Goal: Task Accomplishment & Management: Manage account settings

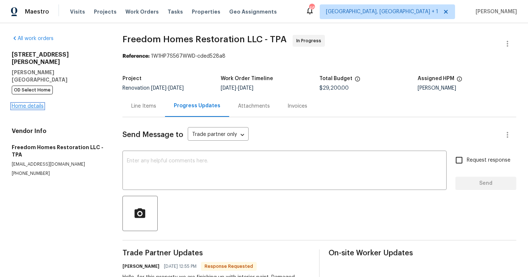
click at [35, 103] on link "Home details" at bounding box center [28, 105] width 32 height 5
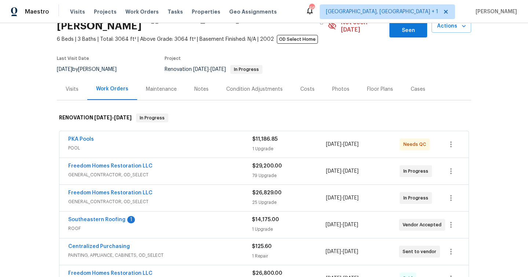
scroll to position [52, 0]
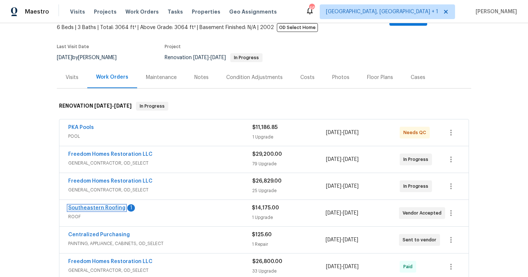
click at [108, 205] on link "Southeastern Roofing" at bounding box center [96, 207] width 57 height 5
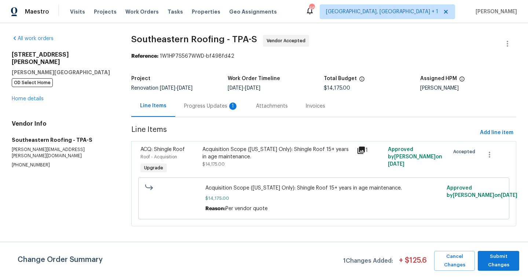
click at [210, 102] on div "Progress Updates 1" at bounding box center [211, 105] width 54 height 7
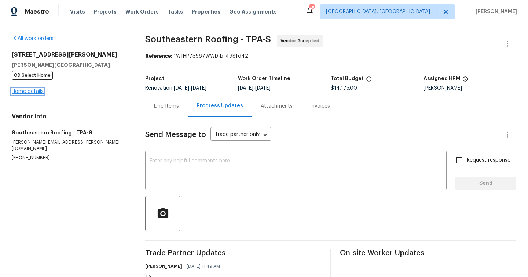
click at [29, 91] on link "Home details" at bounding box center [28, 91] width 32 height 5
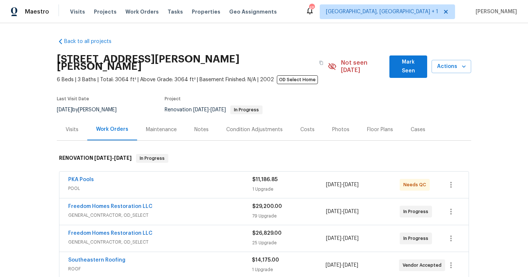
click at [208, 123] on div "Notes" at bounding box center [202, 129] width 32 height 22
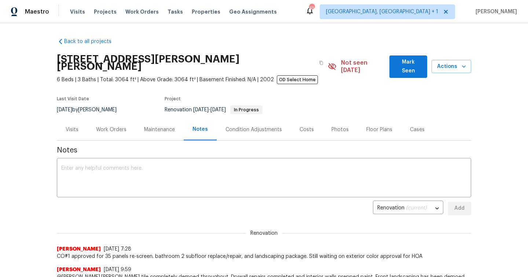
scroll to position [82, 0]
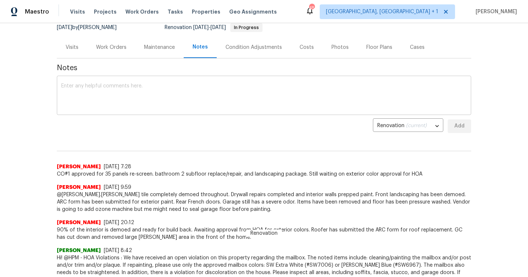
click at [202, 87] on textarea at bounding box center [264, 96] width 406 height 26
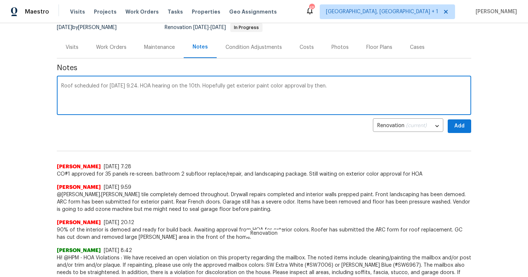
click at [125, 107] on div "Roof scheduled for Wednesday 9.24. HOA hearing on the 10th. Hopefully get exter…" at bounding box center [264, 95] width 415 height 37
click at [217, 90] on textarea "Roof scheduled for Wednesday 9.24. HOA hearing on the 10th. Hopefully get exter…" at bounding box center [264, 96] width 406 height 26
paste textarea "https://opendoor.slack.com/archives/CSCKZ7GR1/p1757353930023919?thread_ts=17561…"
type textarea "Roof scheduled for Wednesday 9.24. HOA hearing on the 10th. Hopefully get exter…"
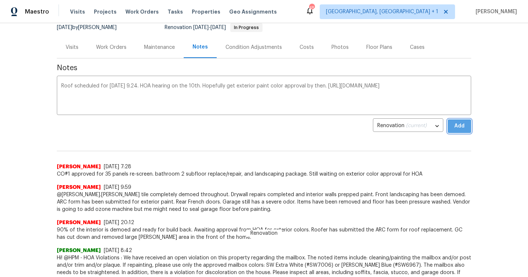
click at [456, 121] on span "Add" at bounding box center [460, 125] width 12 height 9
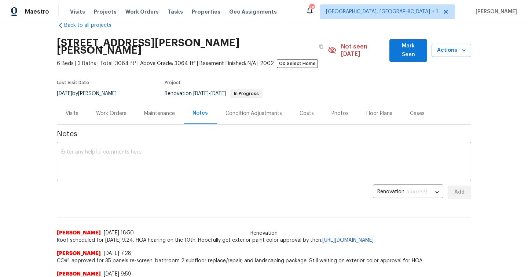
scroll to position [0, 0]
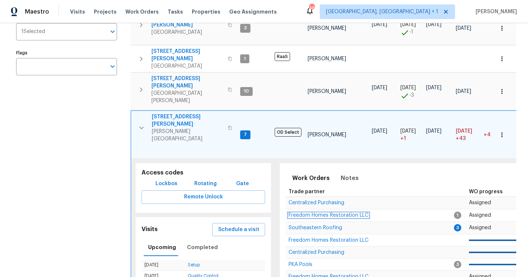
scroll to position [80, 0]
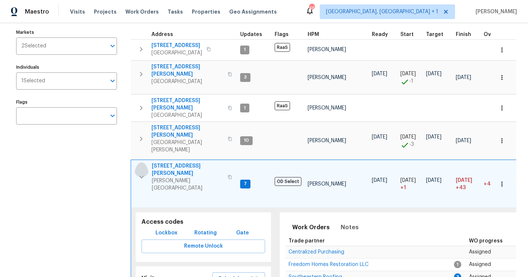
click at [140, 172] on icon "button" at bounding box center [141, 176] width 9 height 9
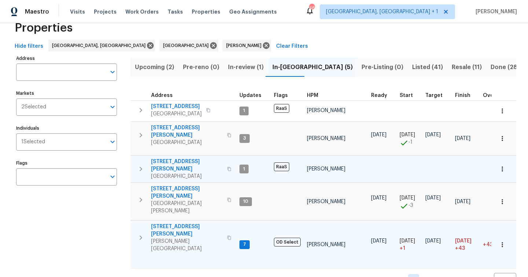
scroll to position [16, 0]
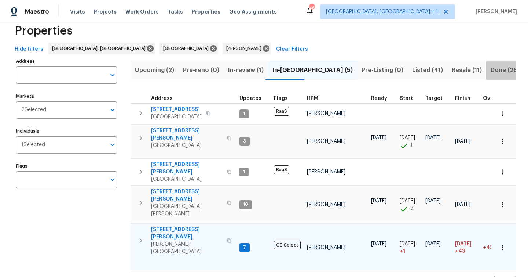
click at [491, 68] on span "Done (287)" at bounding box center [507, 70] width 33 height 10
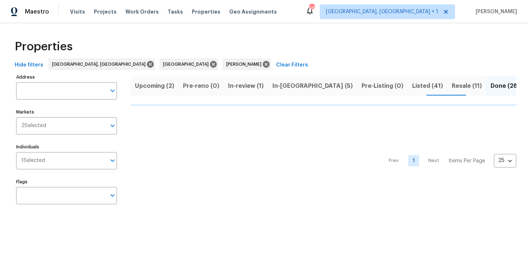
click at [412, 85] on span "Listed (41)" at bounding box center [427, 86] width 31 height 10
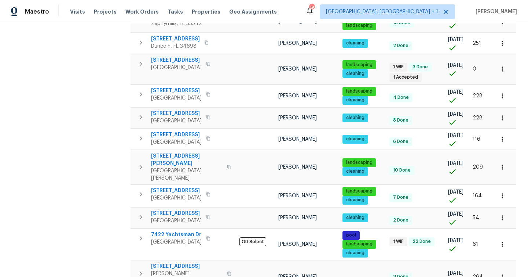
scroll to position [508, 0]
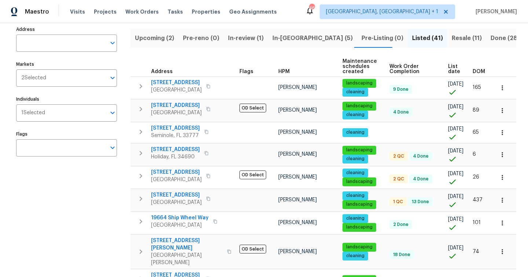
scroll to position [48, 0]
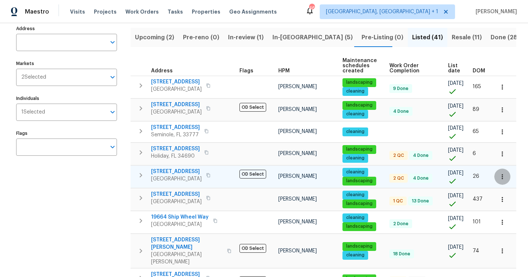
click at [503, 175] on icon "button" at bounding box center [502, 176] width 7 height 7
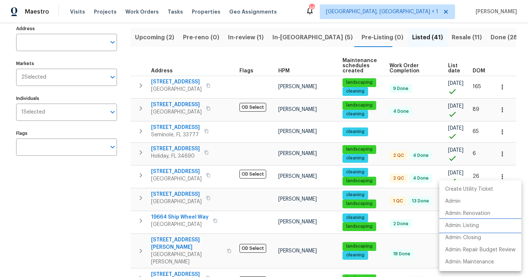
click at [472, 224] on p "Admin: Listing" at bounding box center [462, 226] width 34 height 8
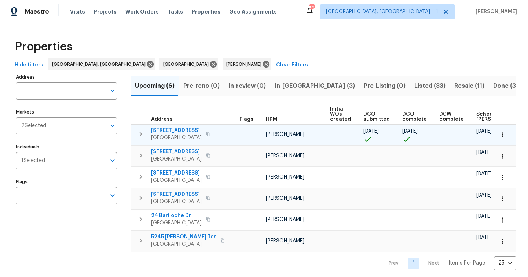
click at [170, 135] on span "Largo, FL 33771" at bounding box center [176, 137] width 51 height 7
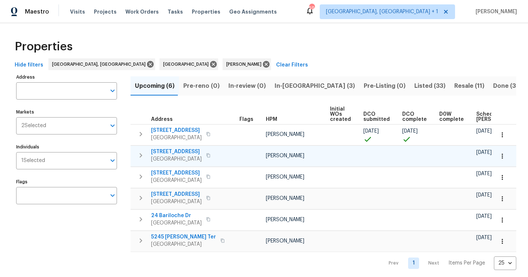
click at [503, 154] on icon "button" at bounding box center [502, 155] width 7 height 7
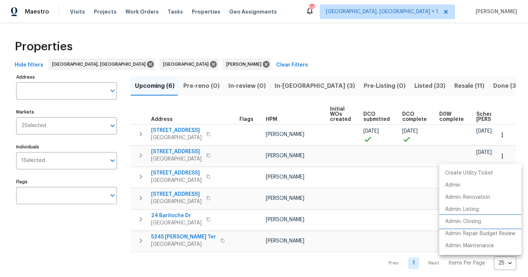
click at [476, 221] on p "Admin: Closing" at bounding box center [463, 222] width 36 height 8
click at [140, 156] on div at bounding box center [264, 138] width 528 height 277
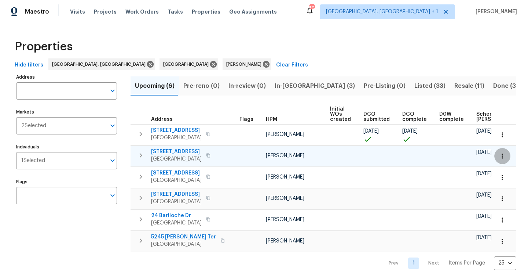
click at [503, 156] on icon "button" at bounding box center [502, 155] width 7 height 7
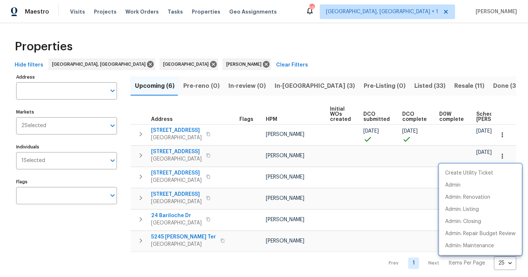
click at [371, 200] on div at bounding box center [264, 138] width 528 height 277
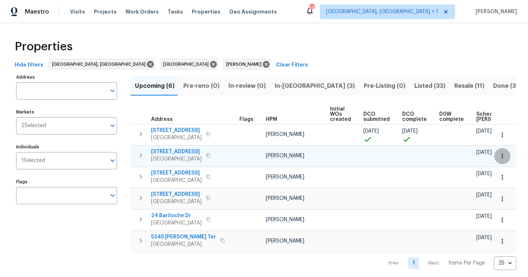
click at [504, 156] on icon "button" at bounding box center [502, 155] width 7 height 7
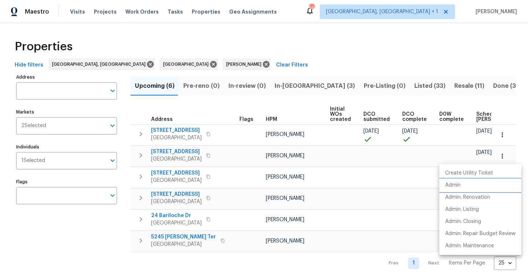
click at [465, 185] on li "Admin" at bounding box center [480, 185] width 82 height 12
click at [212, 140] on div at bounding box center [264, 138] width 528 height 277
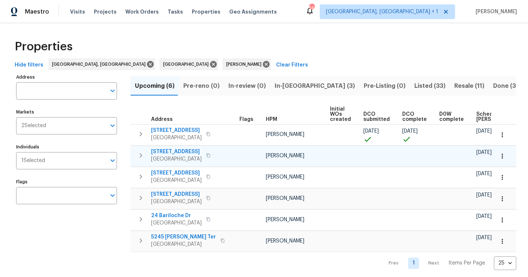
click at [500, 157] on icon "button" at bounding box center [502, 155] width 7 height 7
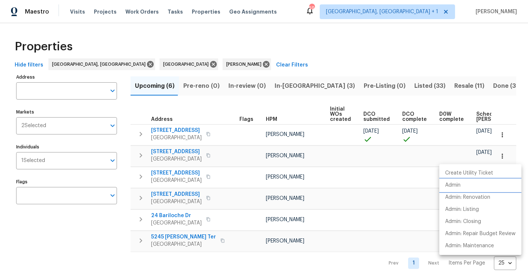
click at [462, 185] on li "Admin" at bounding box center [480, 185] width 82 height 12
click at [293, 86] on div at bounding box center [264, 138] width 528 height 277
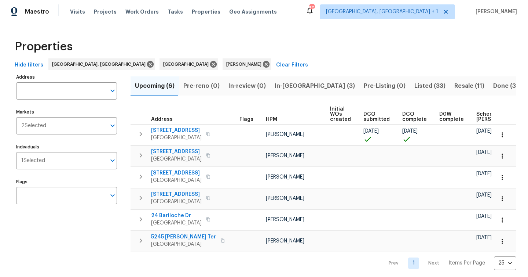
click at [293, 86] on span "In-reno (3)" at bounding box center [315, 86] width 80 height 10
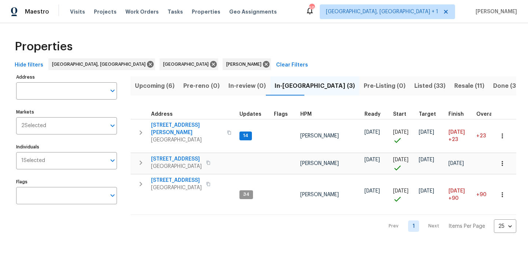
click at [160, 82] on span "Upcoming (6)" at bounding box center [155, 86] width 40 height 10
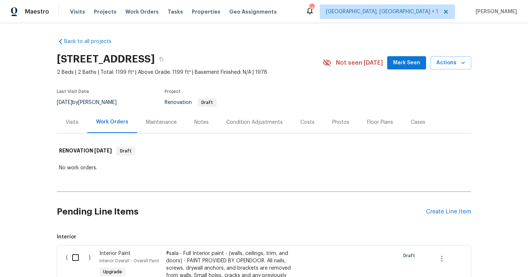
click at [310, 128] on div "Costs" at bounding box center [308, 122] width 32 height 22
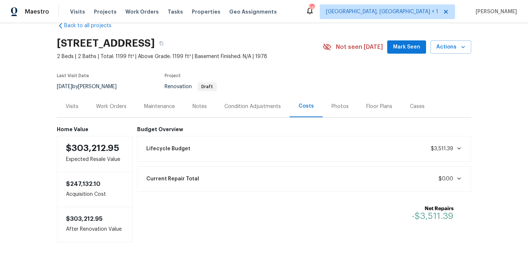
scroll to position [22, 0]
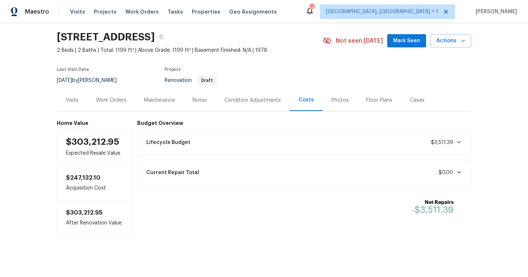
click at [265, 104] on div "Condition Adjustments" at bounding box center [253, 100] width 74 height 22
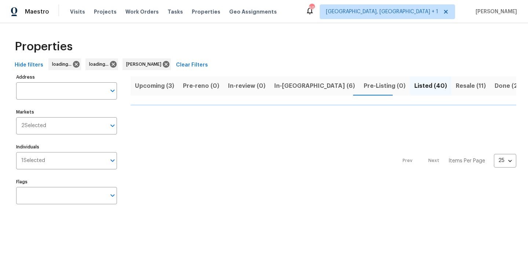
click at [169, 86] on span "Upcoming (3)" at bounding box center [154, 86] width 39 height 10
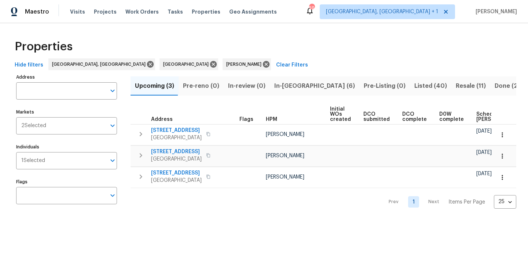
click at [296, 89] on span "In-[GEOGRAPHIC_DATA] (6)" at bounding box center [314, 86] width 81 height 10
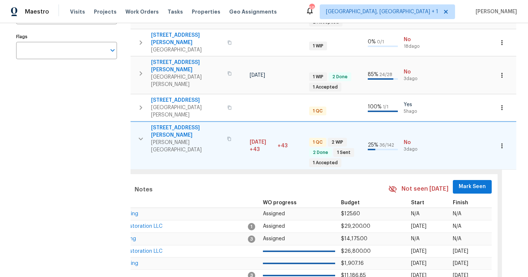
scroll to position [0, 218]
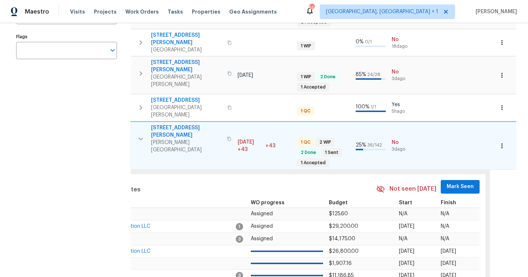
click at [447, 182] on span "Mark Seen" at bounding box center [460, 186] width 27 height 9
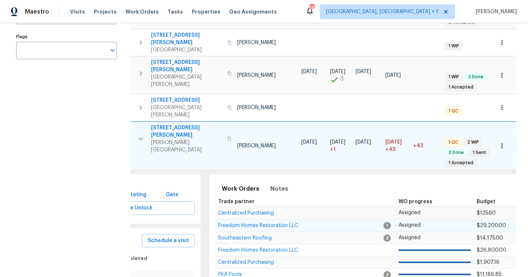
scroll to position [0, 0]
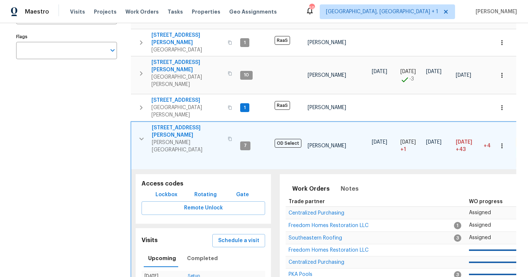
click at [138, 124] on button "button" at bounding box center [141, 138] width 15 height 29
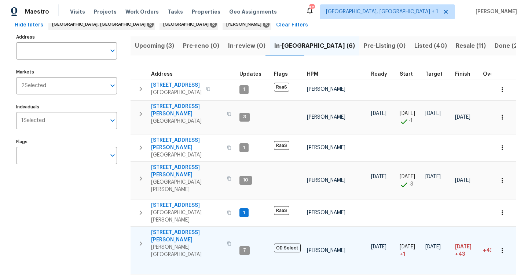
scroll to position [37, 0]
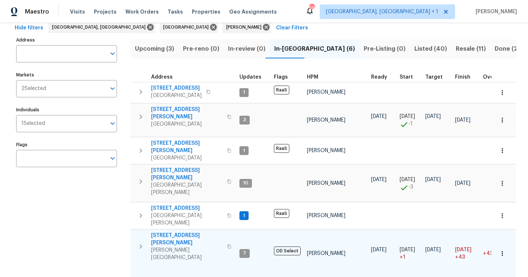
click at [196, 246] on span "Lutz, FL 33558" at bounding box center [187, 253] width 72 height 15
click at [452, 41] on button "Resale (11)" at bounding box center [471, 48] width 39 height 19
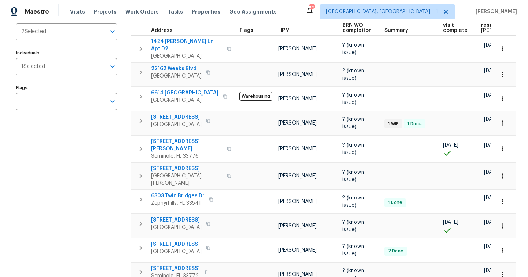
scroll to position [55, 0]
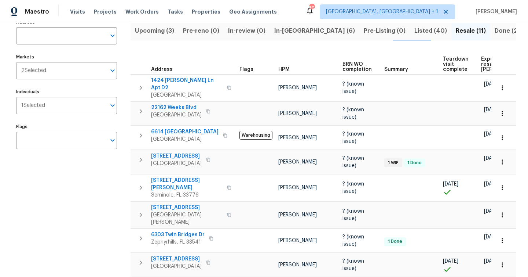
click at [358, 1] on div "Maestro Visits Projects Work Orders Tasks Properties Geo Assignments 59 Albuque…" at bounding box center [264, 11] width 528 height 23
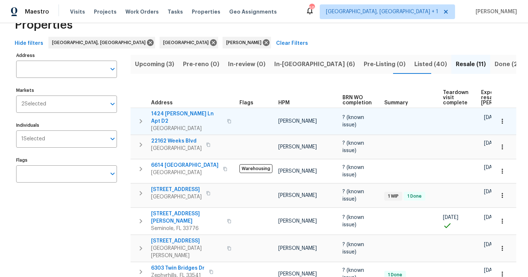
scroll to position [0, 0]
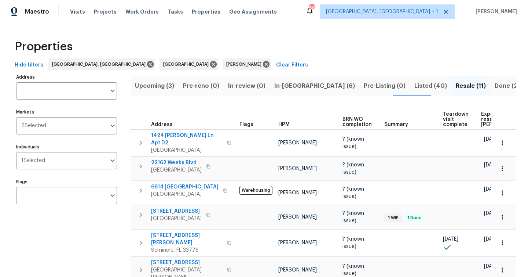
click at [284, 86] on span "In-reno (6)" at bounding box center [314, 86] width 81 height 10
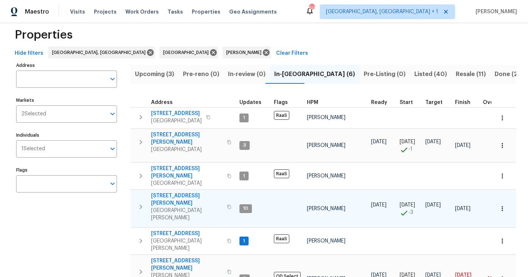
click at [186, 207] on span "Port Richey, FL 34668" at bounding box center [187, 214] width 72 height 15
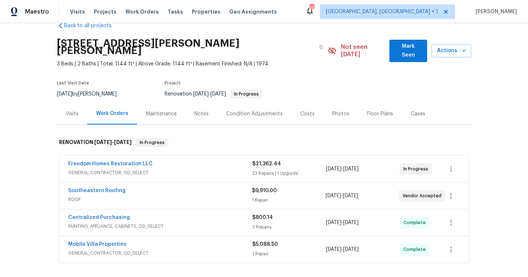
scroll to position [14, 0]
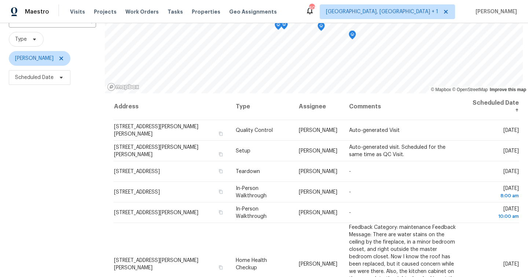
scroll to position [95, 0]
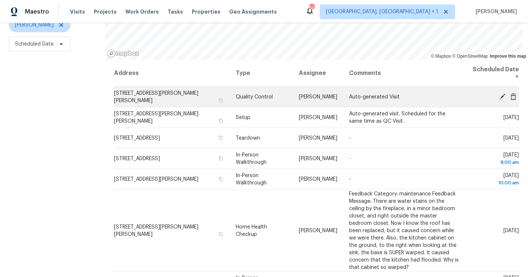
click at [503, 94] on icon at bounding box center [503, 96] width 6 height 6
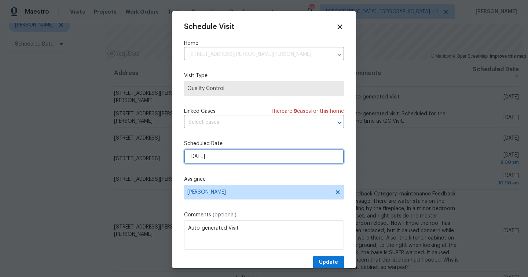
click at [218, 156] on input "[DATE]" at bounding box center [264, 156] width 160 height 15
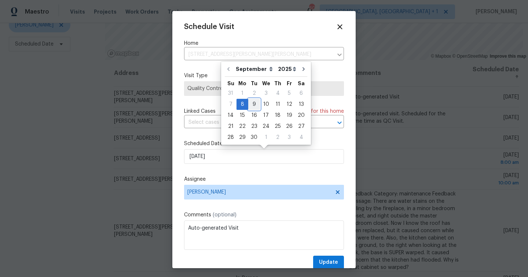
click at [250, 101] on div "9" at bounding box center [254, 104] width 12 height 10
type input "[DATE]"
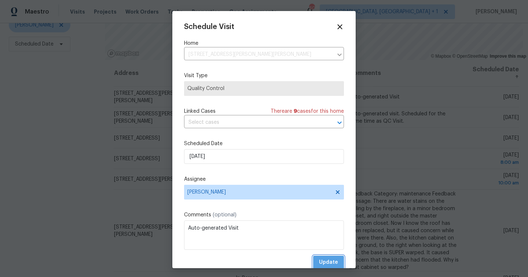
click at [328, 261] on span "Update" at bounding box center [328, 262] width 19 height 9
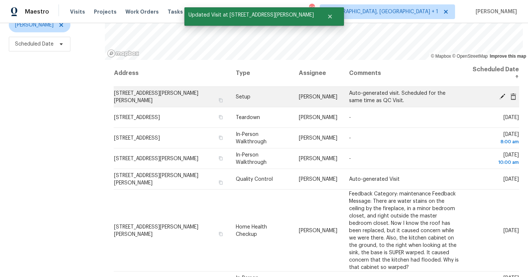
click at [503, 95] on icon at bounding box center [503, 96] width 6 height 6
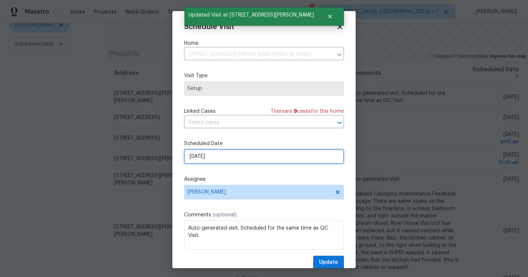
click at [249, 157] on input "[DATE]" at bounding box center [264, 156] width 160 height 15
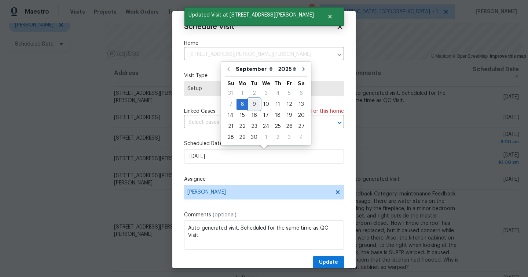
click at [253, 107] on div "9" at bounding box center [254, 104] width 12 height 10
type input "[DATE]"
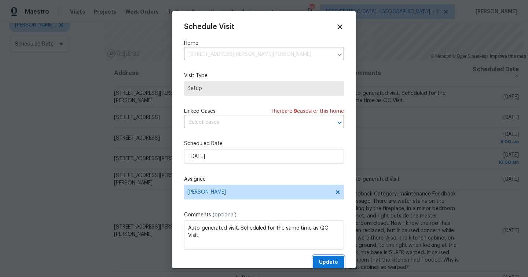
click at [332, 260] on span "Update" at bounding box center [328, 262] width 19 height 9
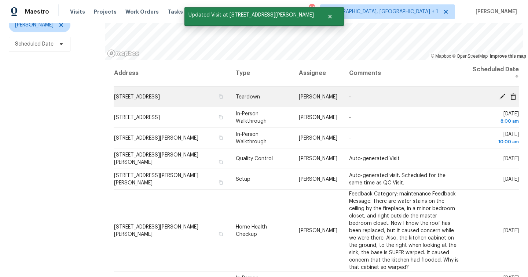
click at [505, 97] on icon at bounding box center [502, 96] width 7 height 7
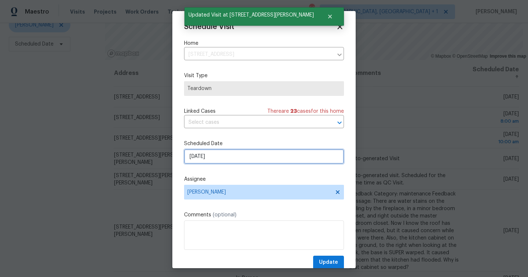
click at [249, 160] on input "[DATE]" at bounding box center [264, 156] width 160 height 15
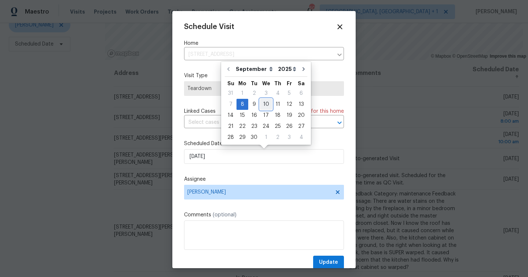
click at [267, 102] on div "10" at bounding box center [266, 104] width 12 height 10
type input "[DATE]"
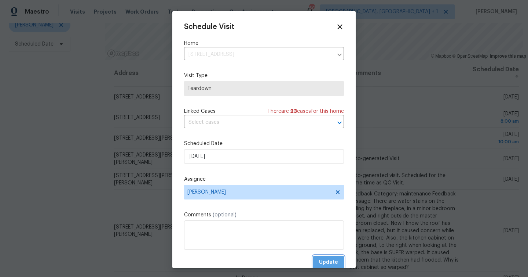
click at [328, 265] on span "Update" at bounding box center [328, 262] width 19 height 9
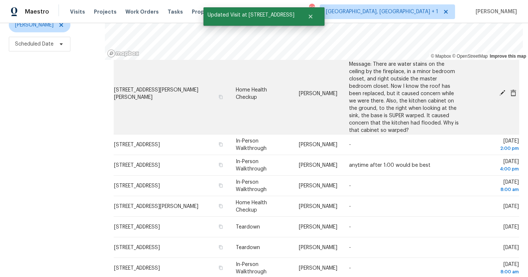
scroll to position [138, 0]
